Goal: Information Seeking & Learning: Learn about a topic

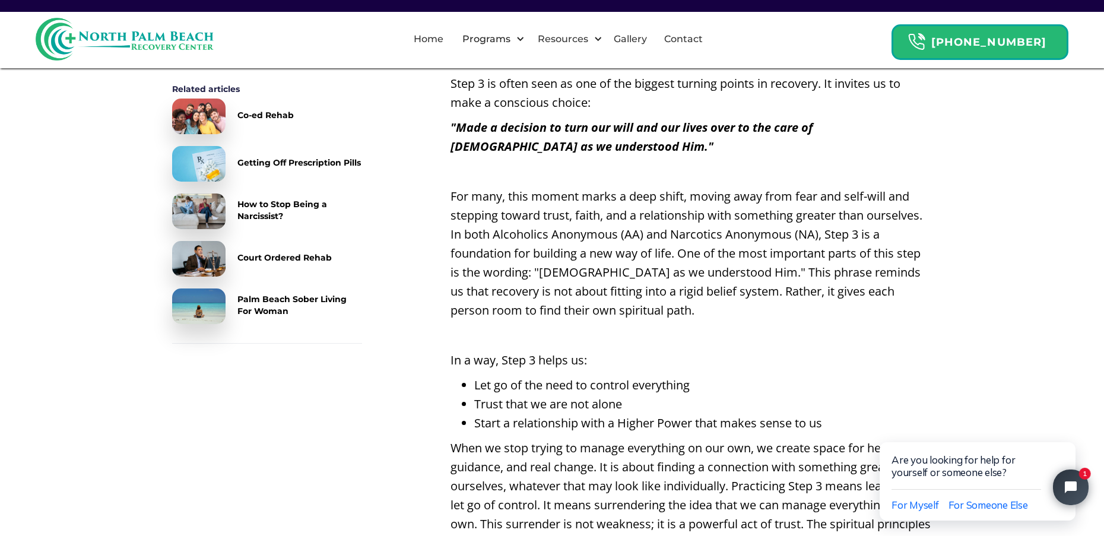
scroll to position [771, 0]
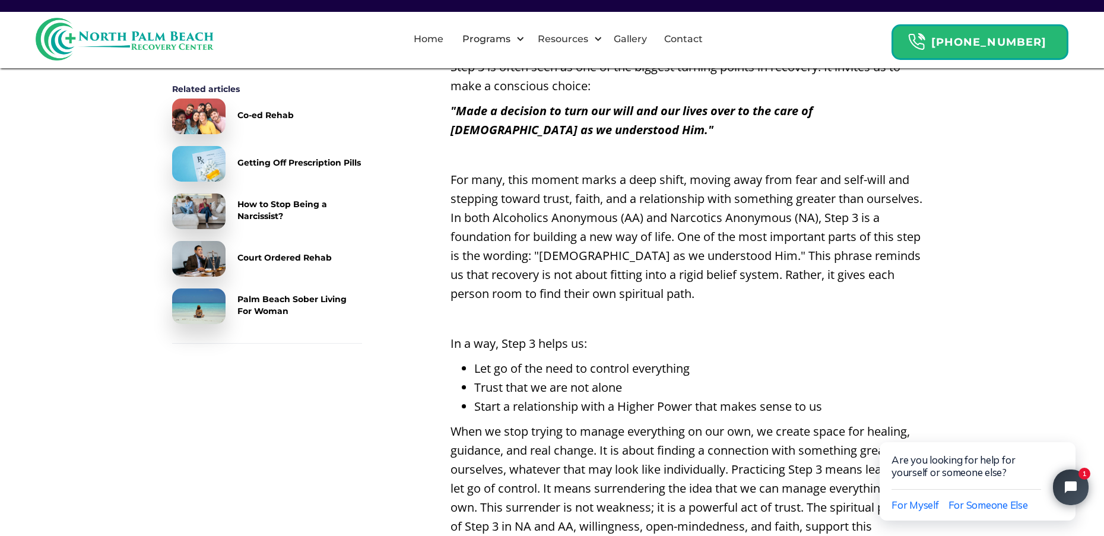
click at [282, 259] on div "Court Ordered Rehab" at bounding box center [284, 258] width 94 height 12
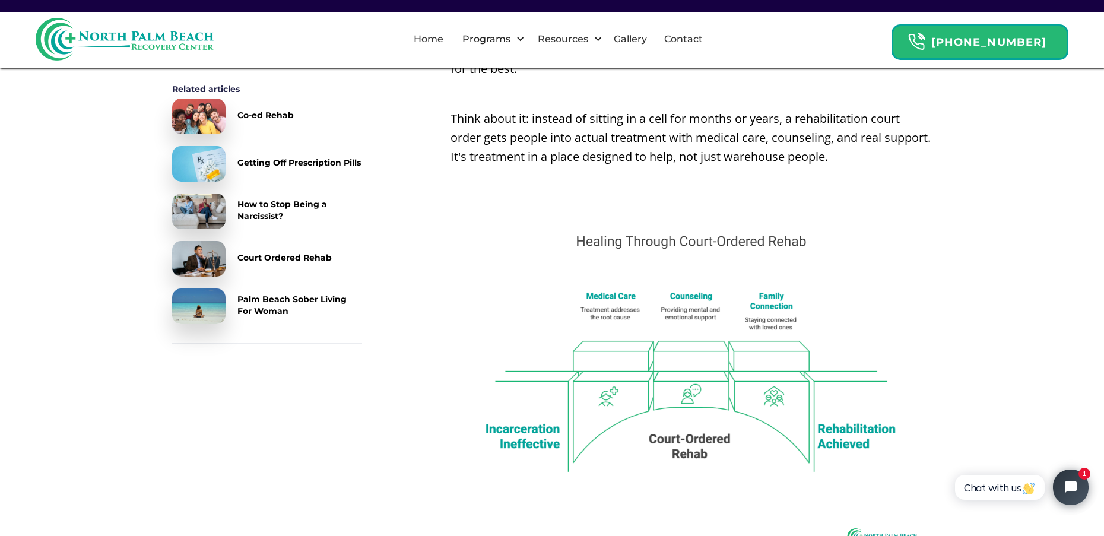
scroll to position [890, 0]
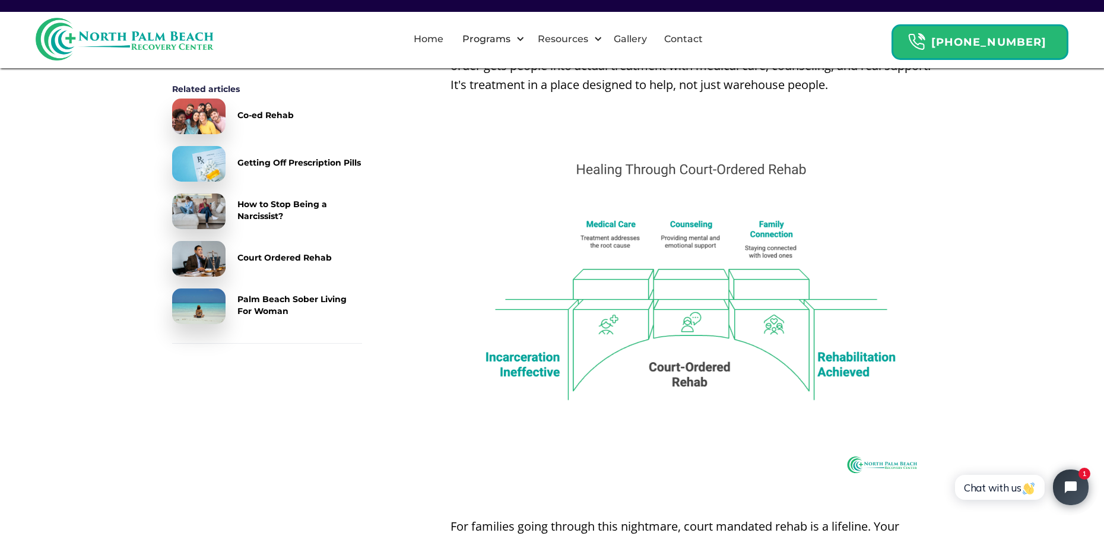
click at [284, 301] on div "Palm Beach Sober Living For Woman" at bounding box center [299, 305] width 125 height 24
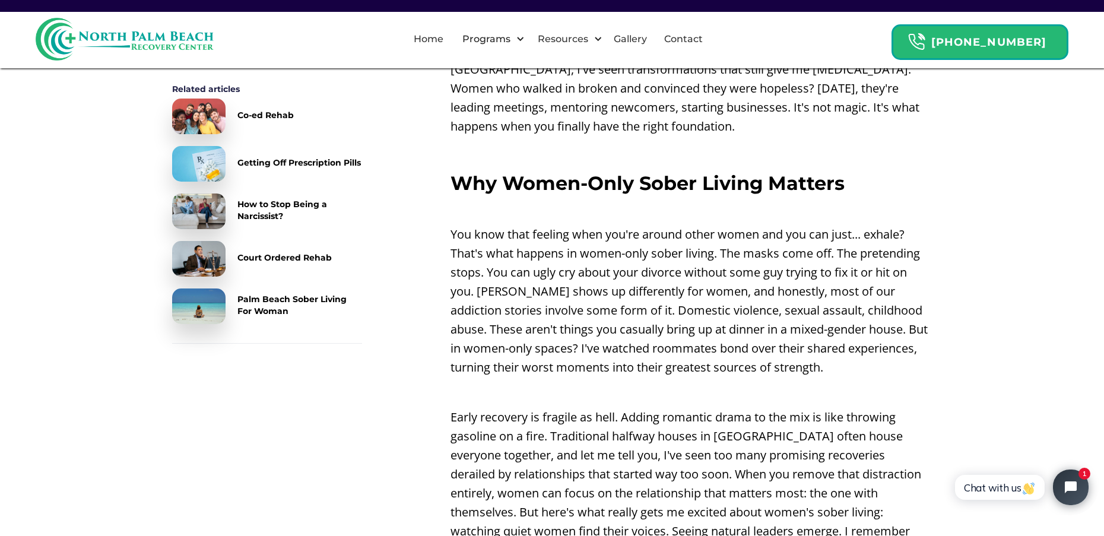
scroll to position [890, 0]
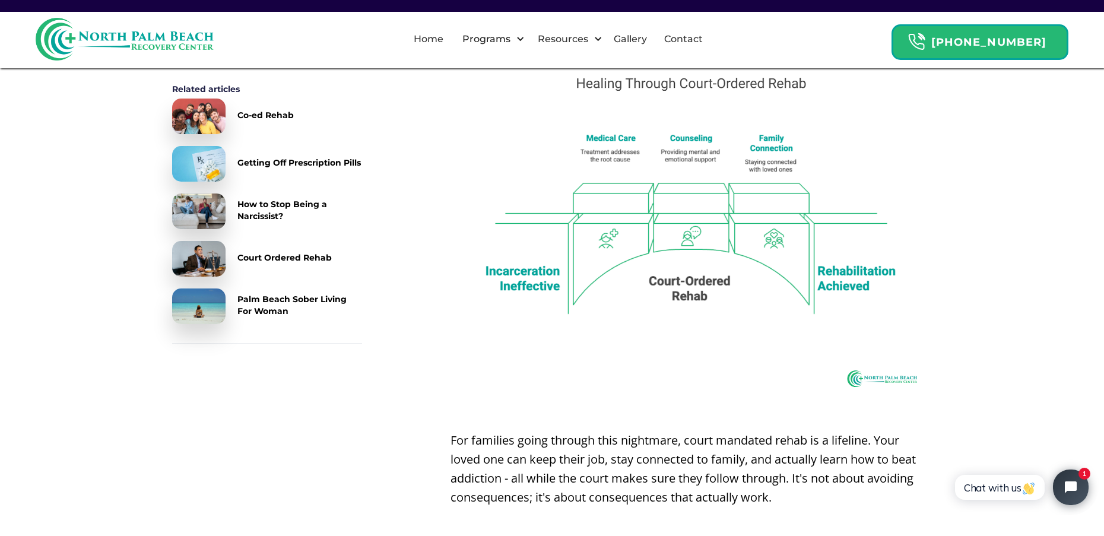
scroll to position [1068, 0]
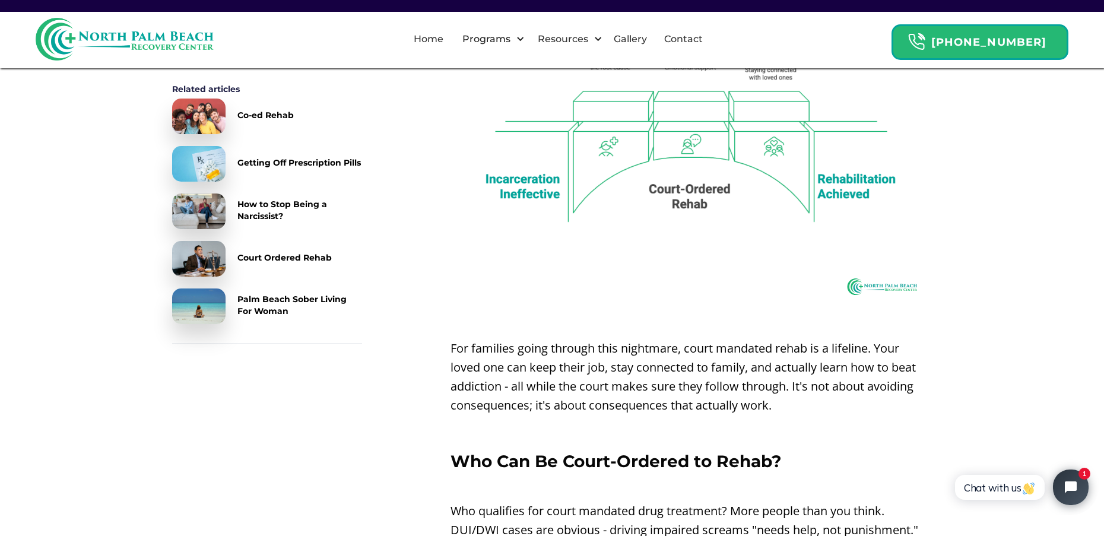
click at [271, 204] on div "How to Stop Being a Narcissist?" at bounding box center [299, 210] width 125 height 24
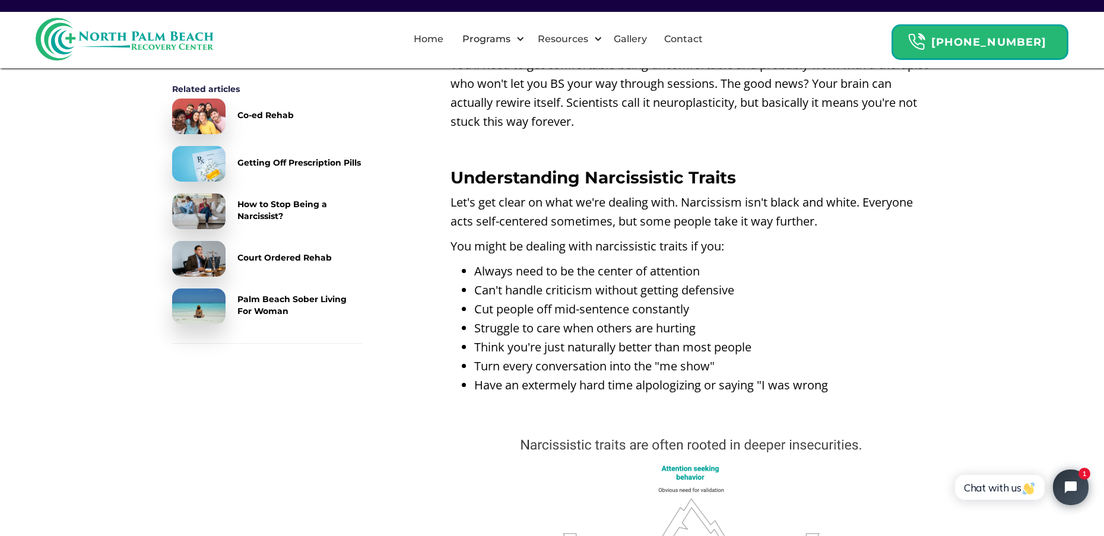
scroll to position [831, 0]
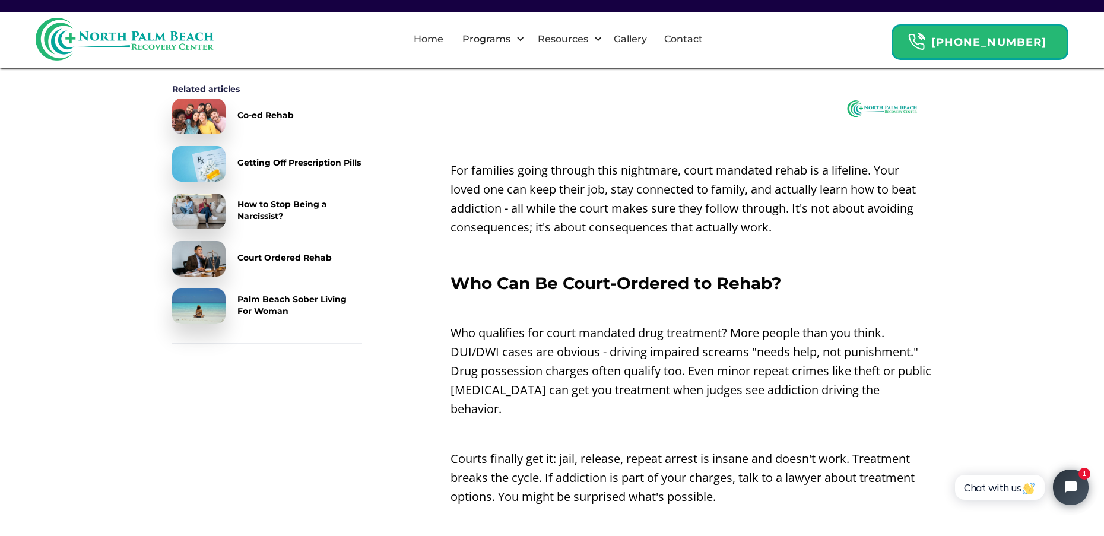
scroll to position [1424, 0]
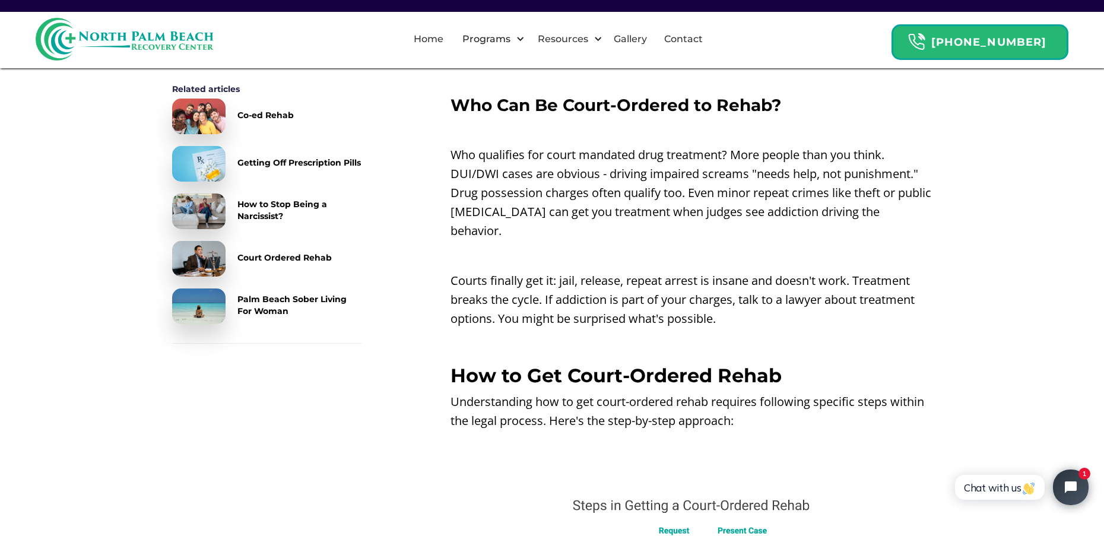
click at [275, 202] on div "How to Stop Being a Narcissist?" at bounding box center [299, 210] width 125 height 24
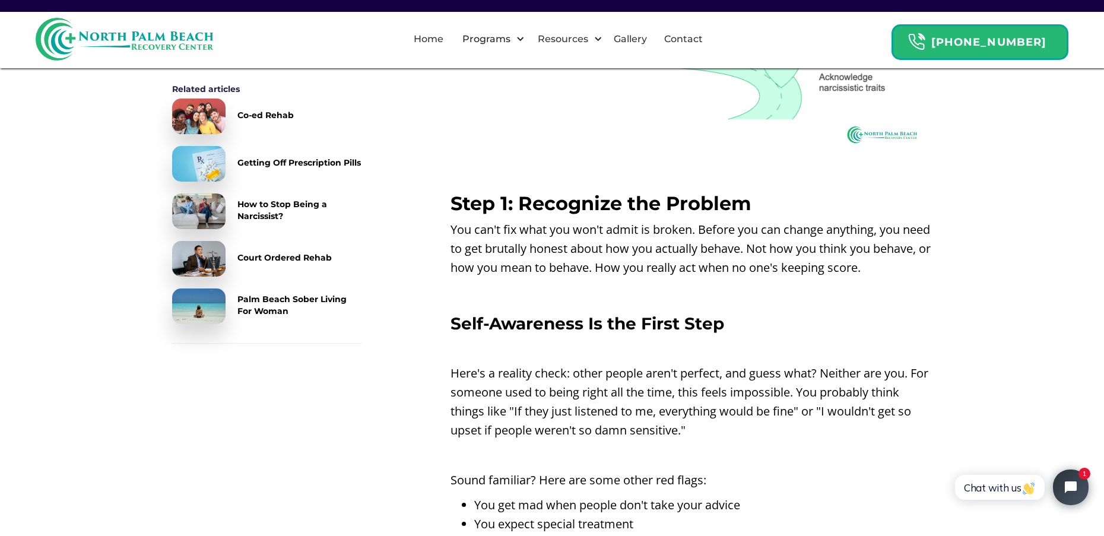
scroll to position [2077, 0]
